Goal: Transaction & Acquisition: Download file/media

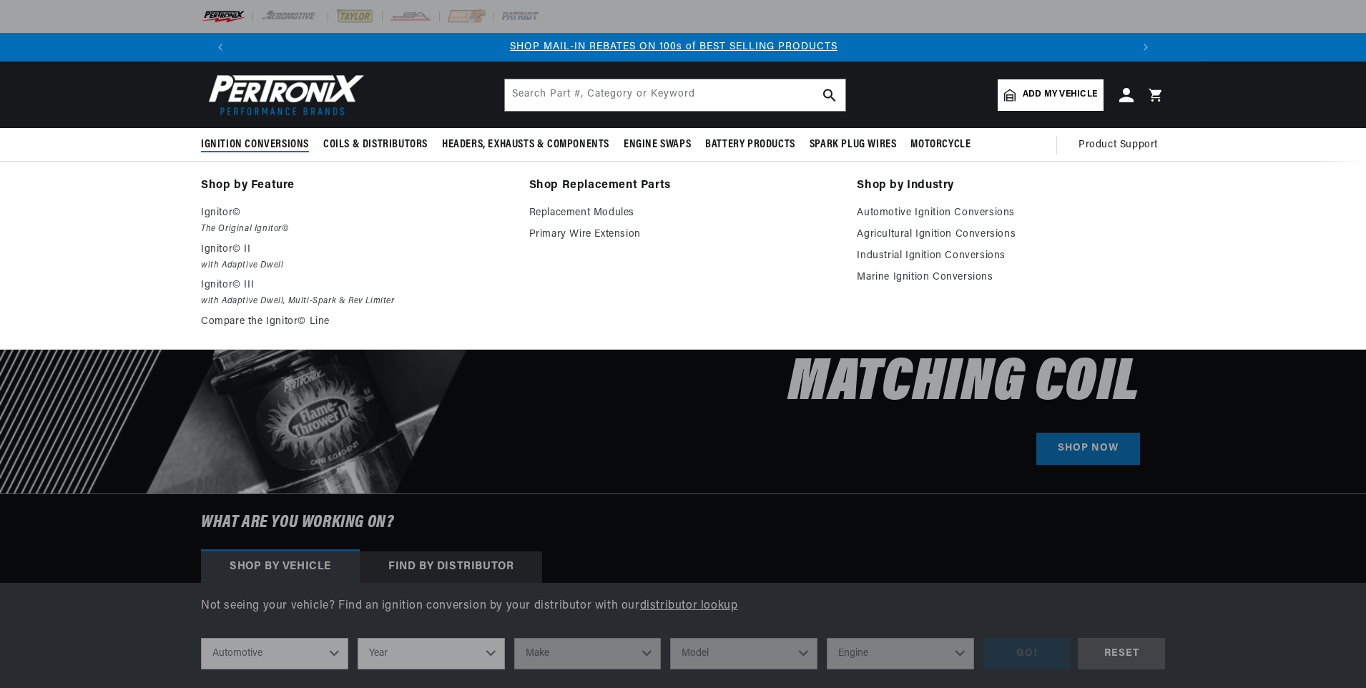
scroll to position [0, 907]
click at [217, 217] on p "Ignitor©" at bounding box center [355, 213] width 308 height 17
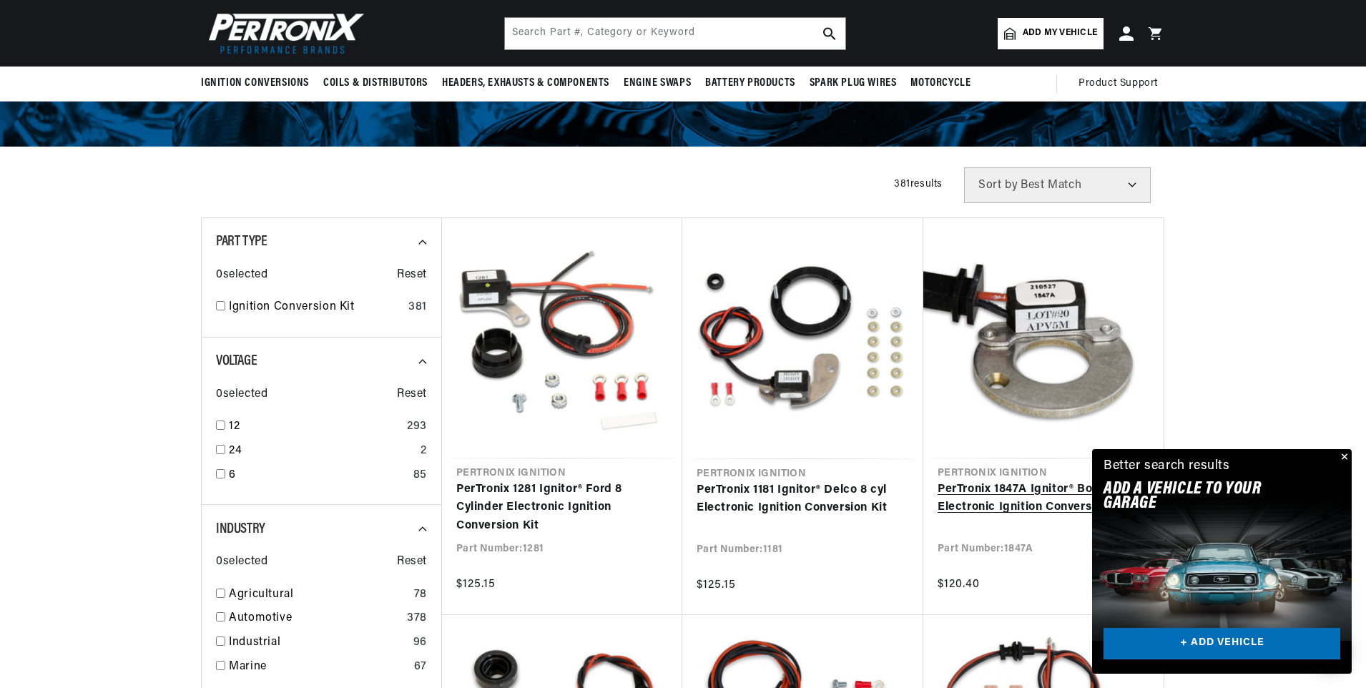
scroll to position [0, 893]
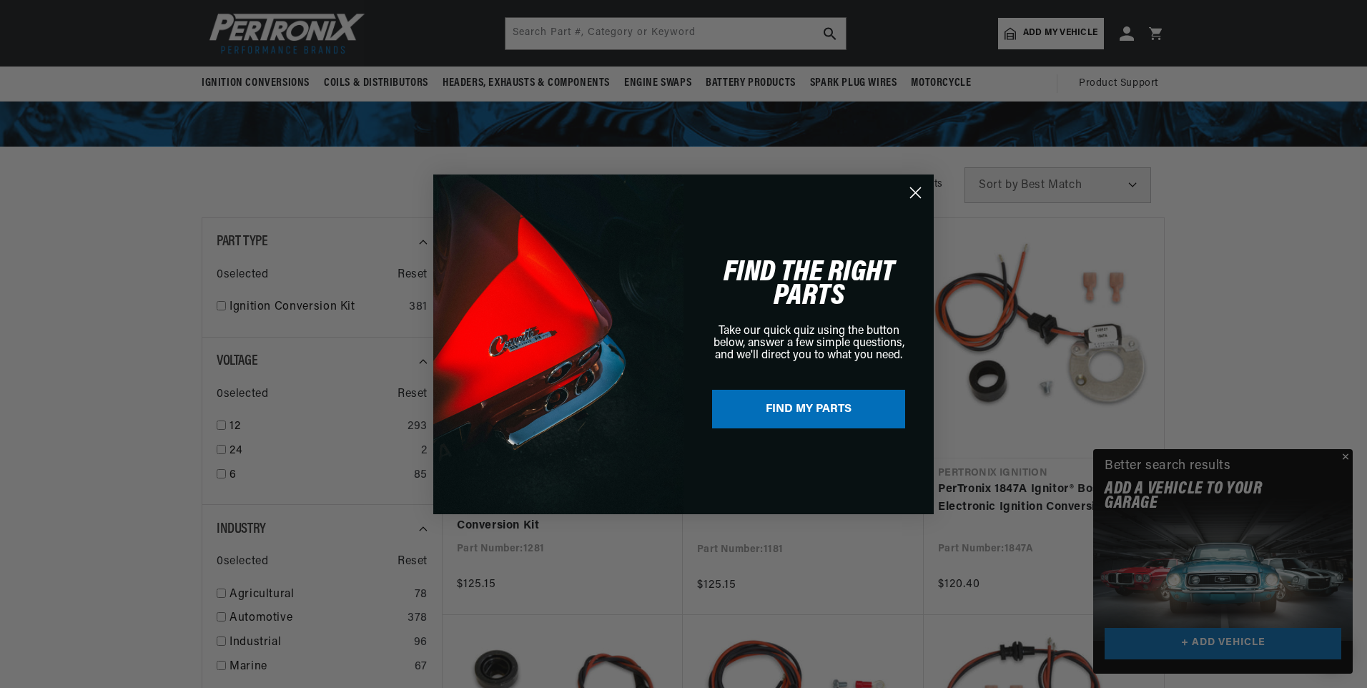
click at [915, 195] on circle "Close dialog" at bounding box center [916, 192] width 24 height 24
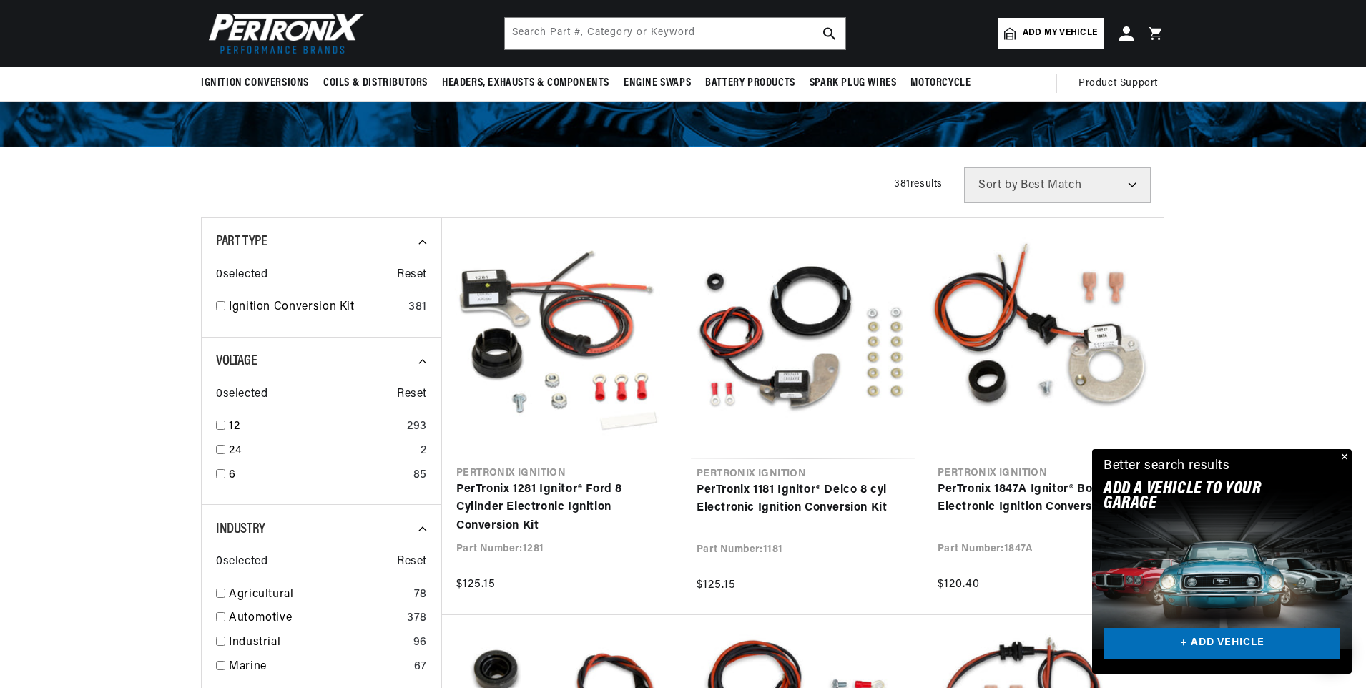
drag, startPoint x: 1344, startPoint y: 459, endPoint x: 1320, endPoint y: 466, distance: 24.5
click at [1341, 459] on button "Close" at bounding box center [1342, 457] width 17 height 17
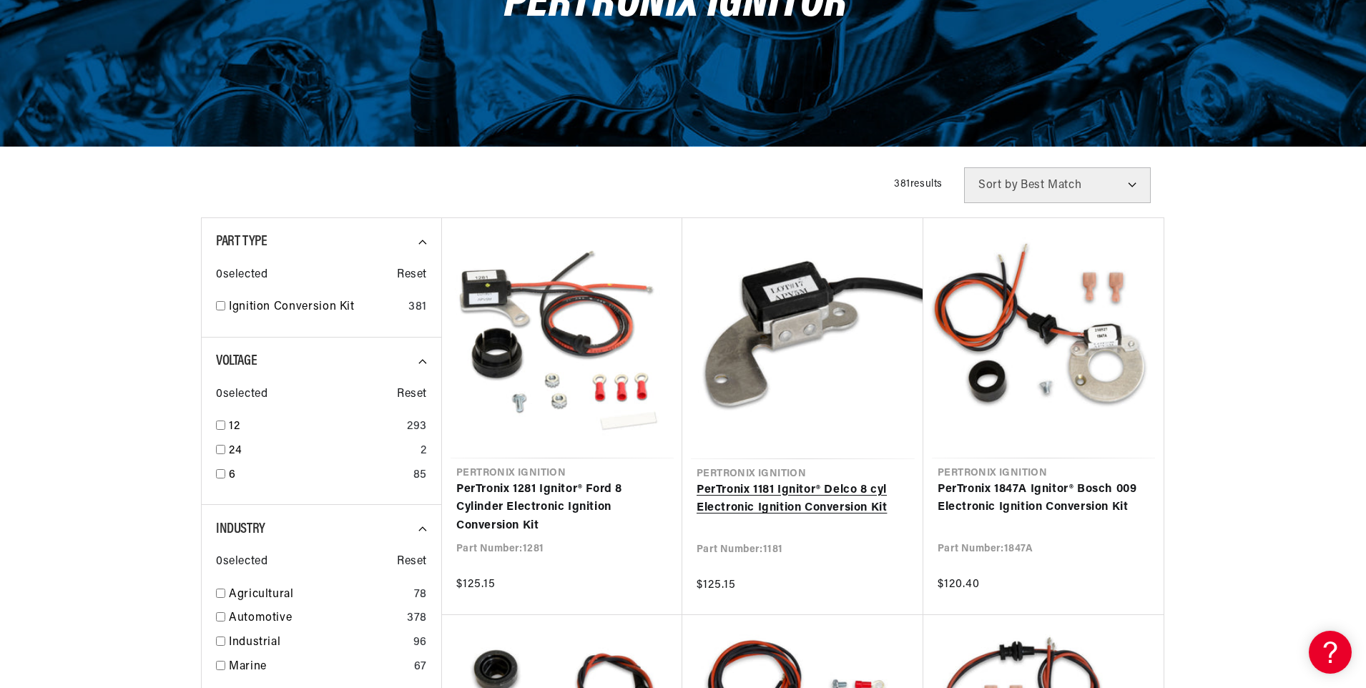
scroll to position [0, 0]
click at [787, 501] on link "PerTronix 1181 Ignitor® Delco 8 cyl Electronic Ignition Conversion Kit" at bounding box center [802, 499] width 212 height 36
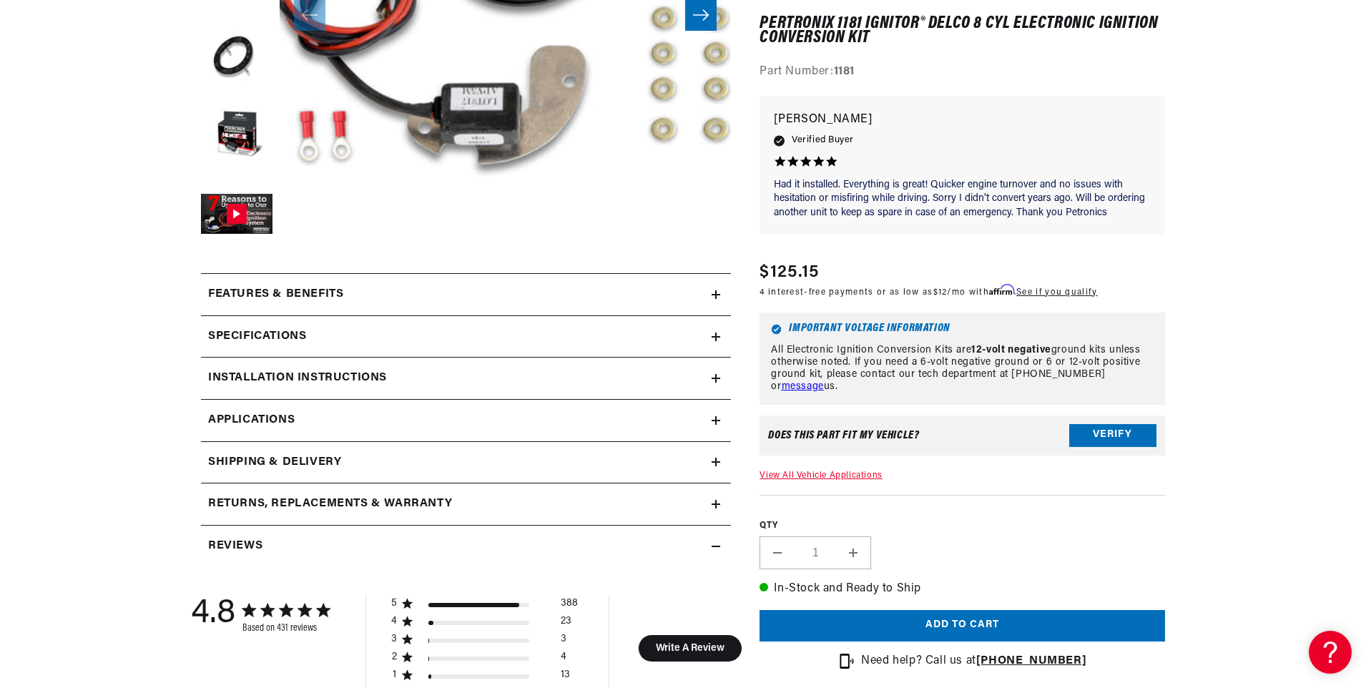
click at [404, 374] on div "Installation instructions" at bounding box center [456, 378] width 511 height 19
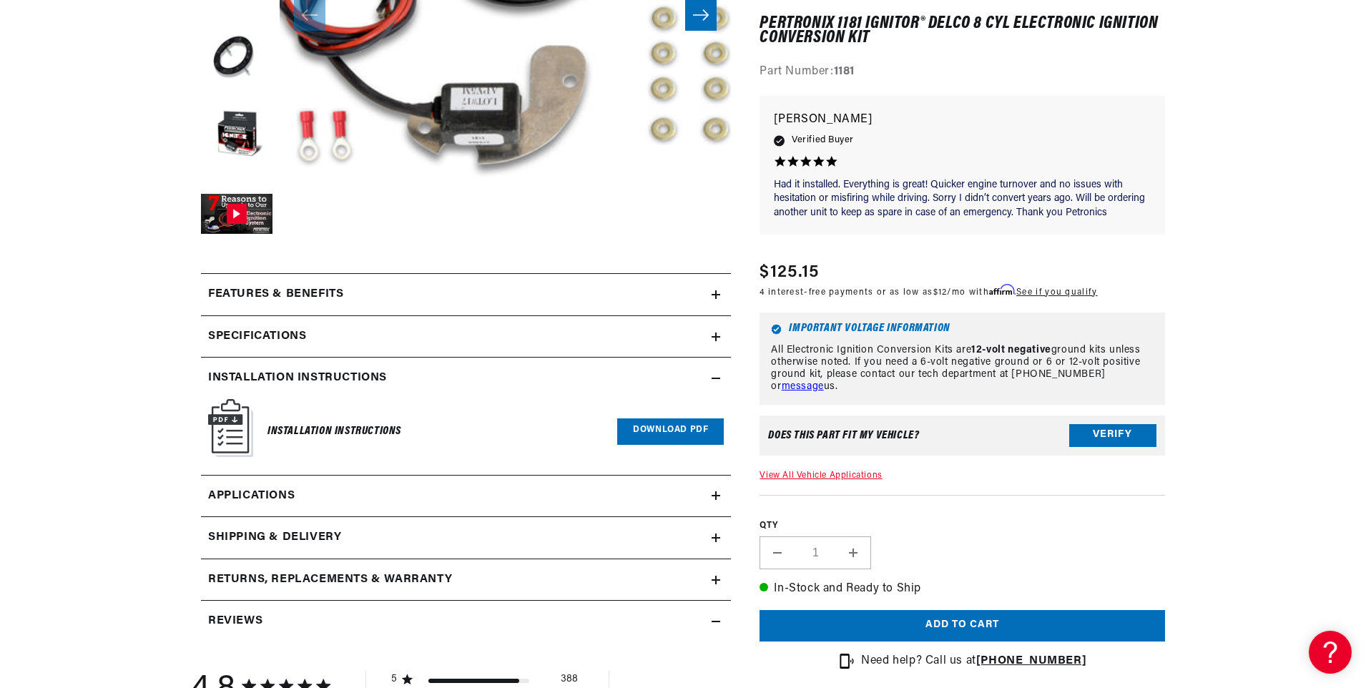
click at [672, 428] on link "Download PDF" at bounding box center [670, 431] width 107 height 26
